Goal: Browse casually: Explore the website without a specific task or goal

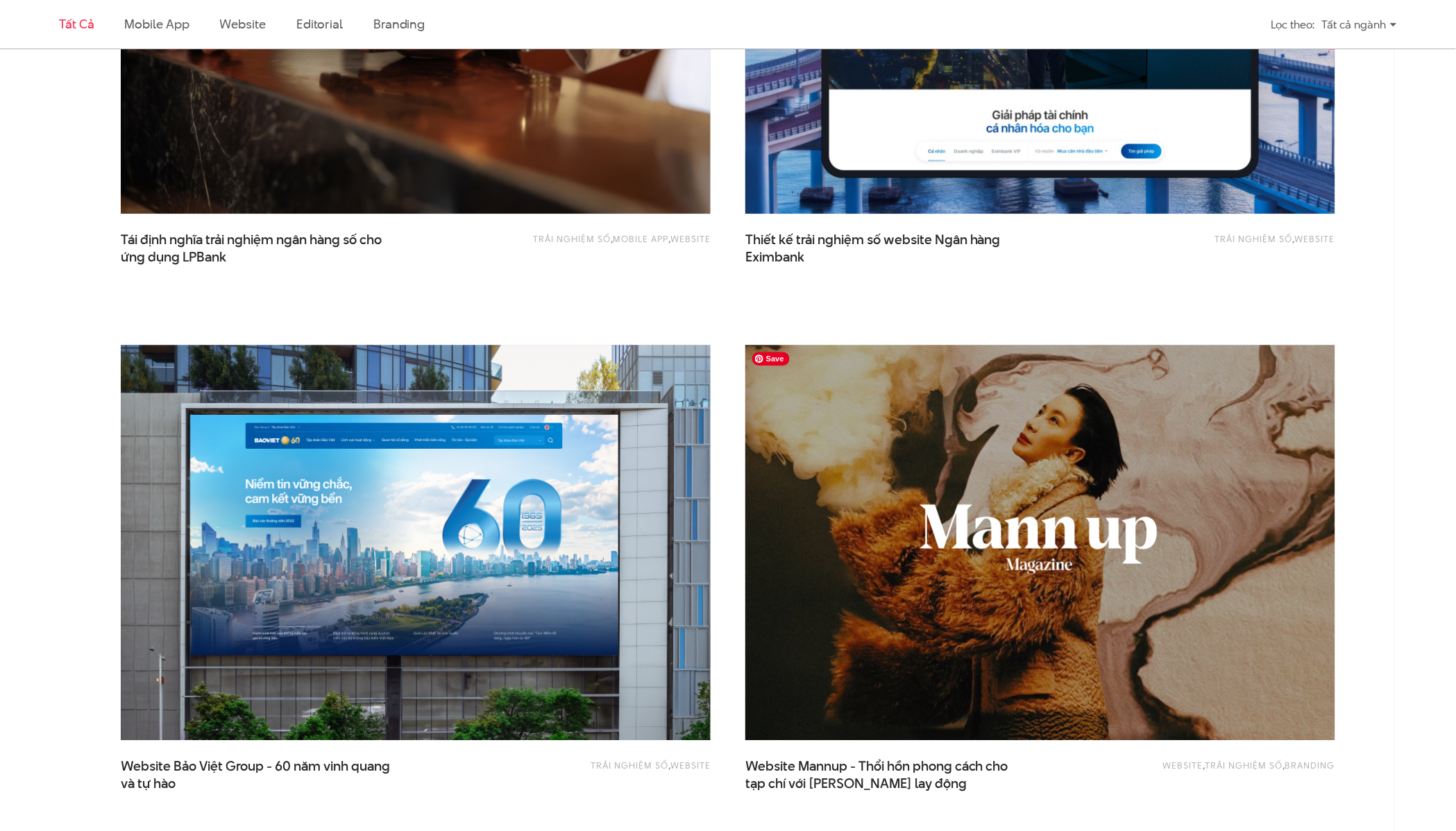
scroll to position [1267, 0]
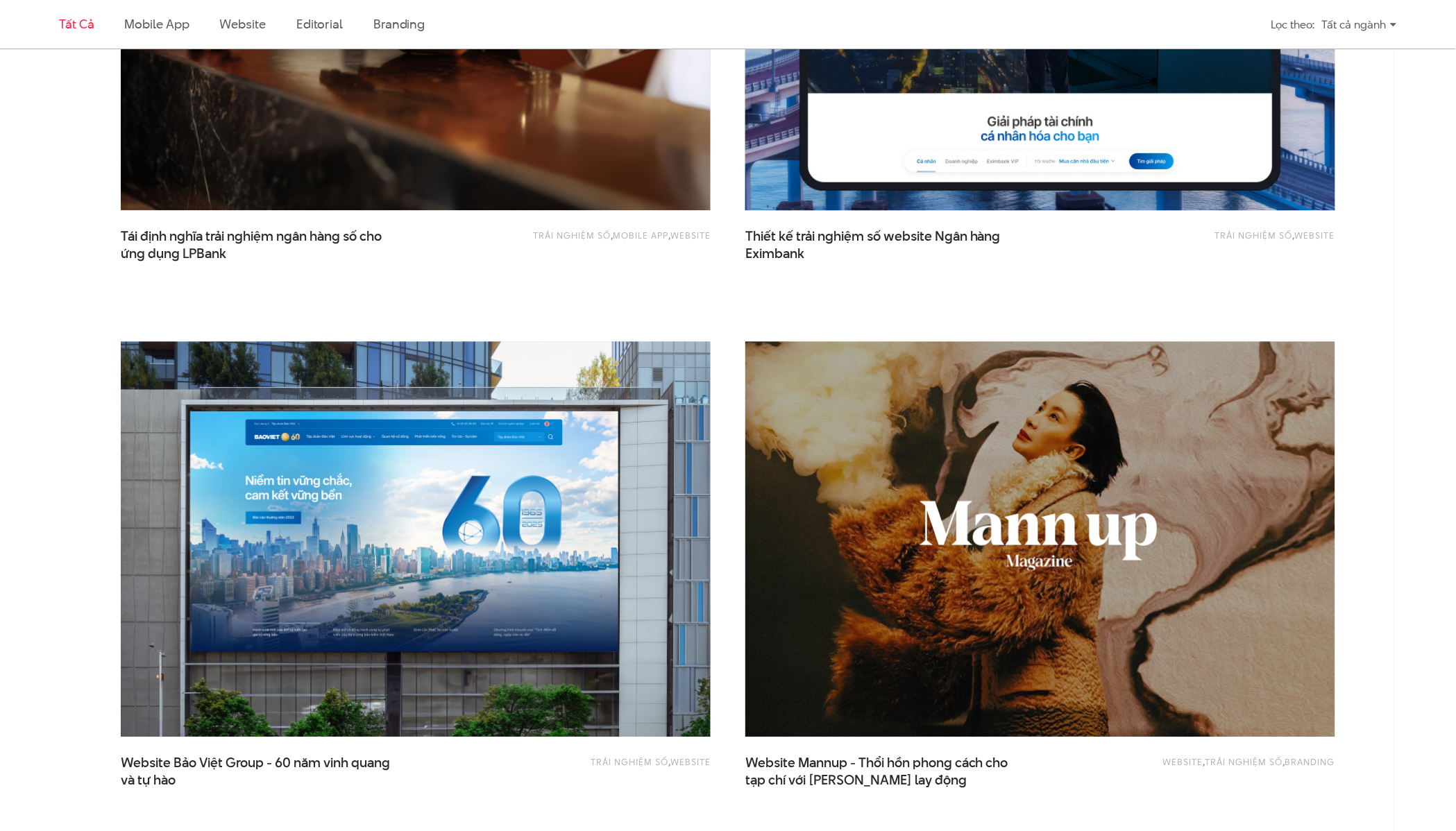
click at [894, 180] on img at bounding box center [1041, 13] width 649 height 434
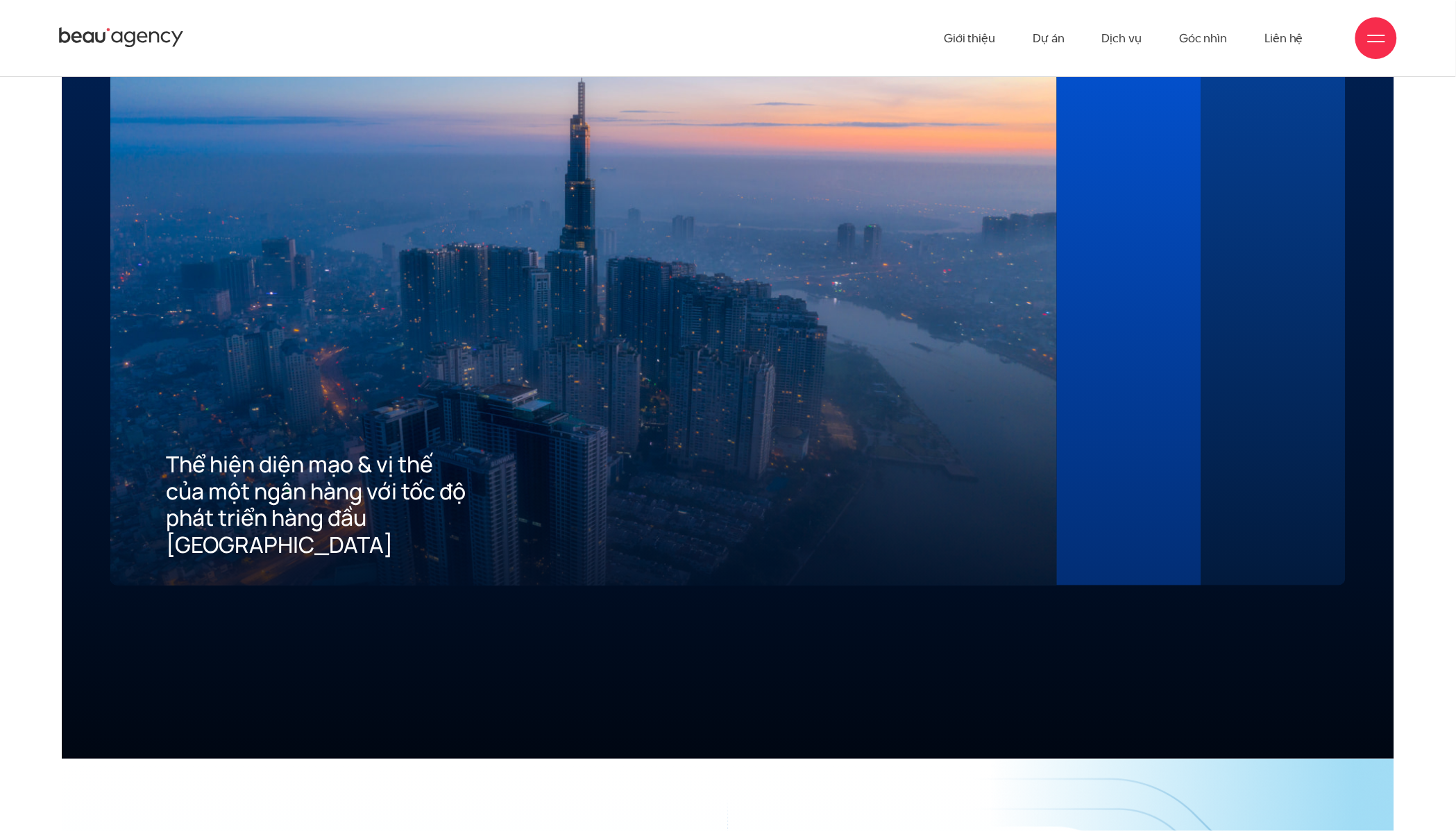
scroll to position [3979, 0]
click at [1093, 490] on div "02 Mang đến tiêu chuẩn tốt nhất về trải nghiệm số cho khách hàng" at bounding box center [1130, 285] width 145 height 604
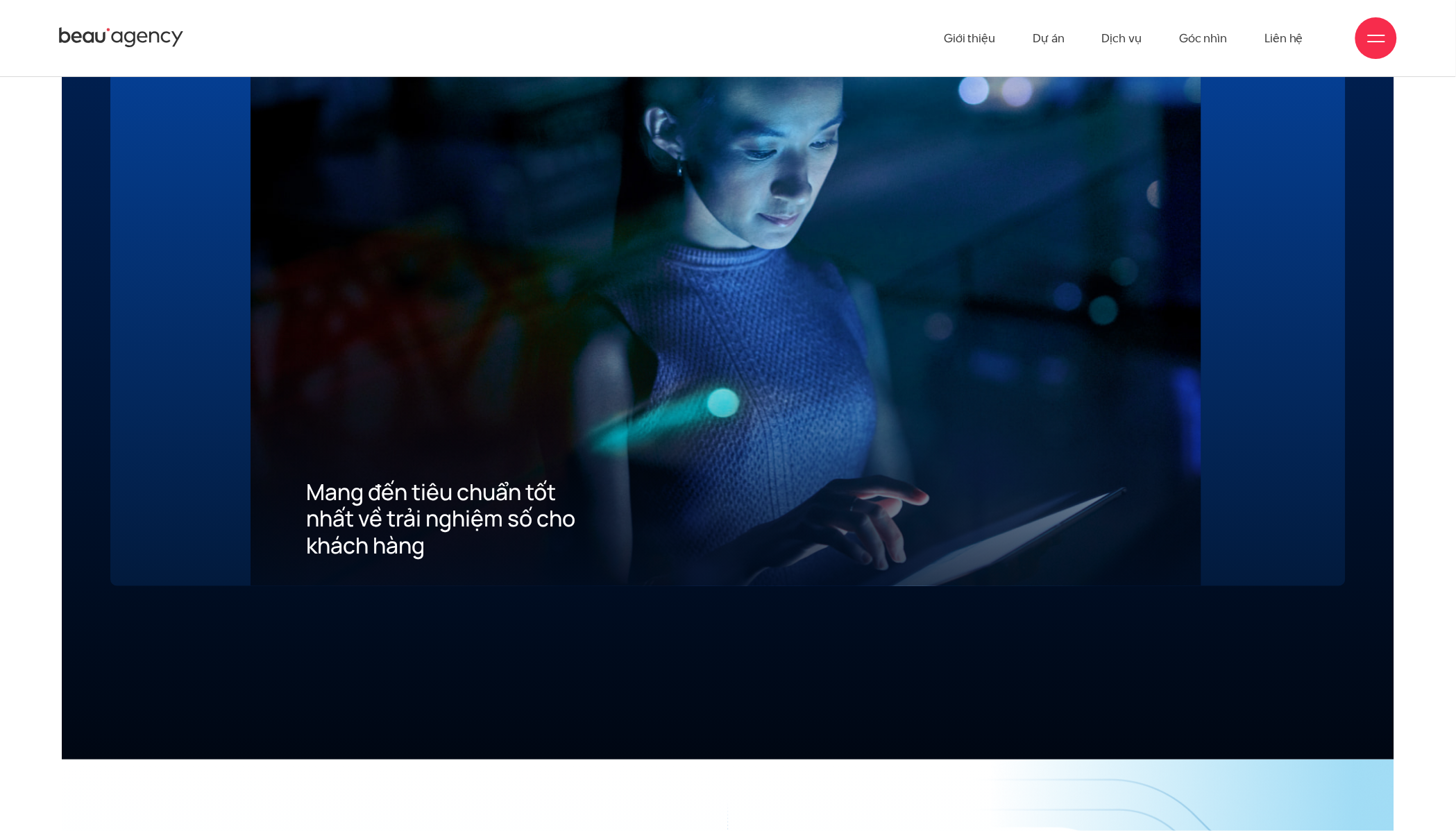
click at [1215, 469] on div "03 Xây dựng ưu thế cạnh tranh thu hút khách hàng mới về App" at bounding box center [1274, 285] width 145 height 604
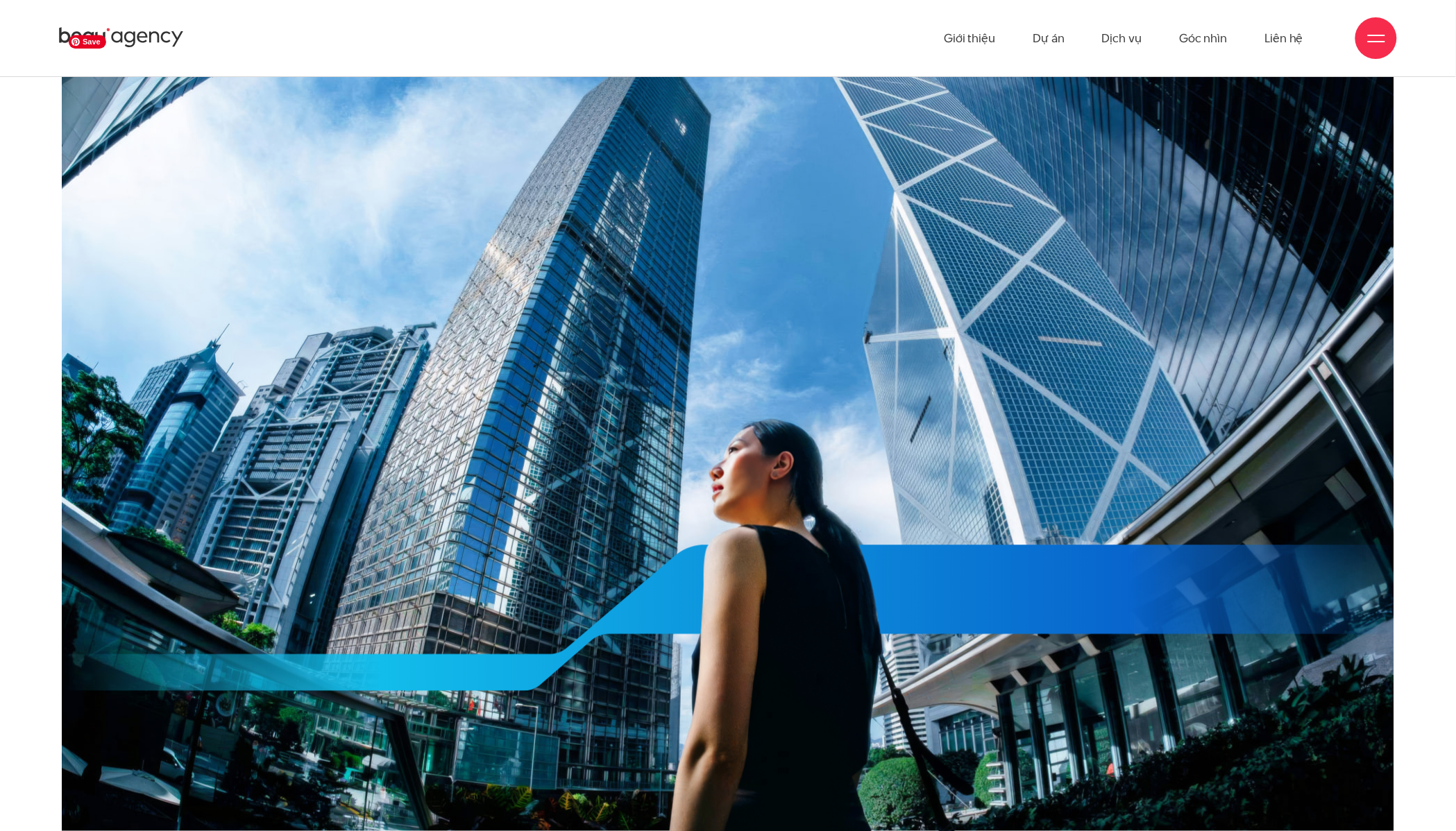
scroll to position [7243, 0]
